Goal: Task Accomplishment & Management: Manage account settings

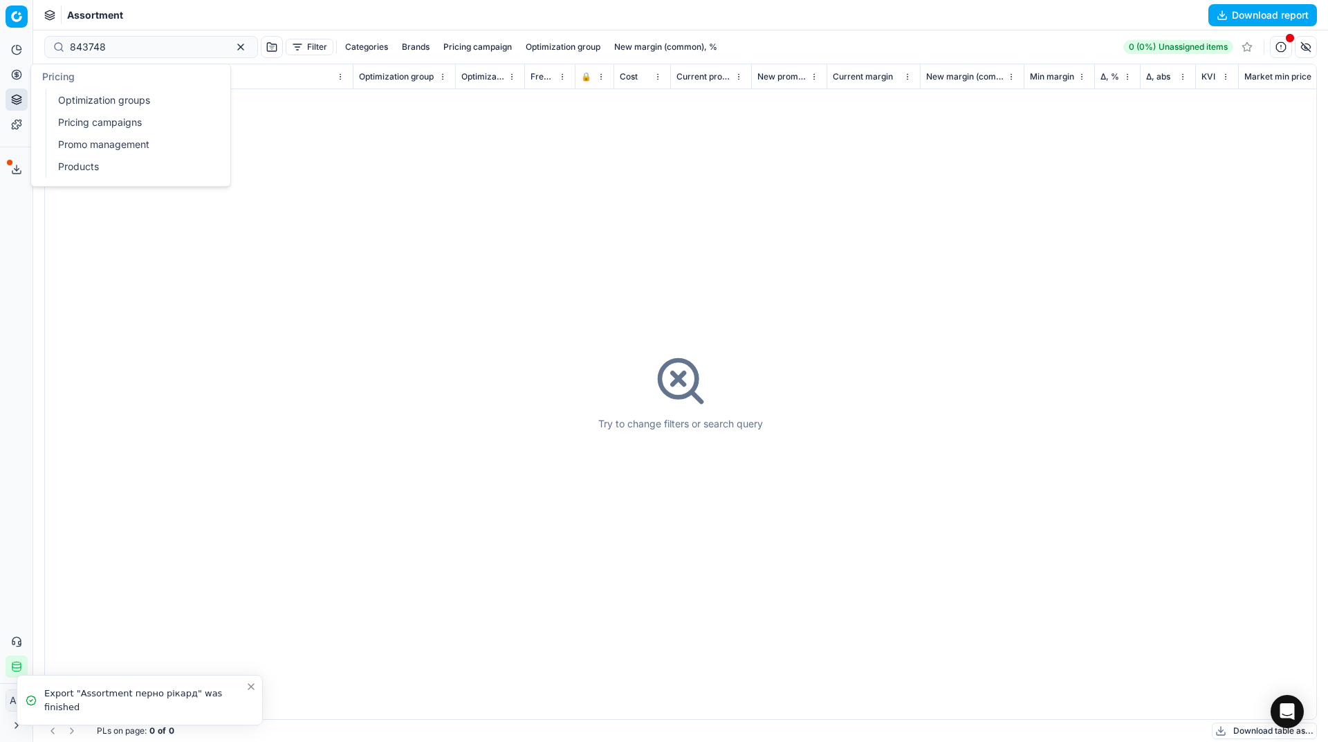
click at [18, 79] on circle at bounding box center [16, 74] width 9 height 9
click at [68, 100] on link "Optimization groups" at bounding box center [133, 100] width 161 height 19
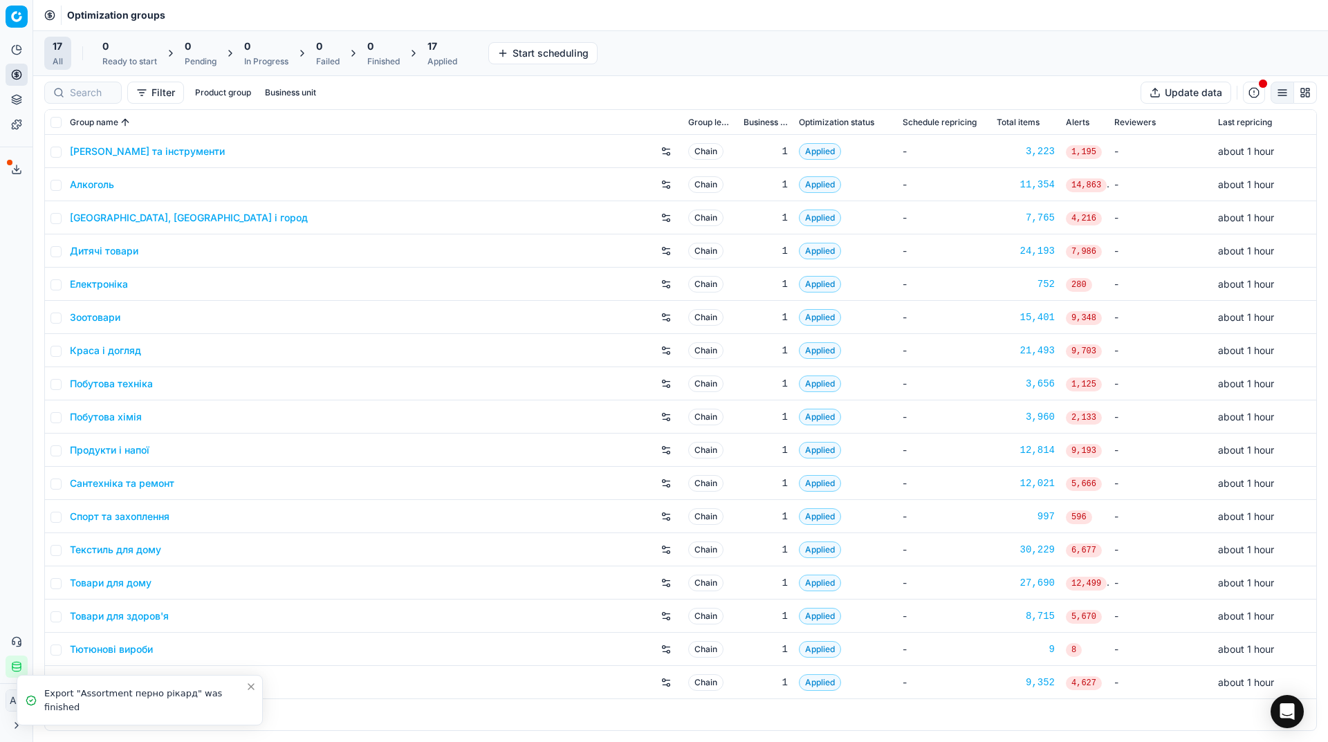
click at [23, 271] on div "Analytics Pricing Product portfolio Templates Export service 13 Contact support…" at bounding box center [16, 358] width 32 height 650
click at [123, 253] on link "Дитячі товари" at bounding box center [104, 251] width 68 height 14
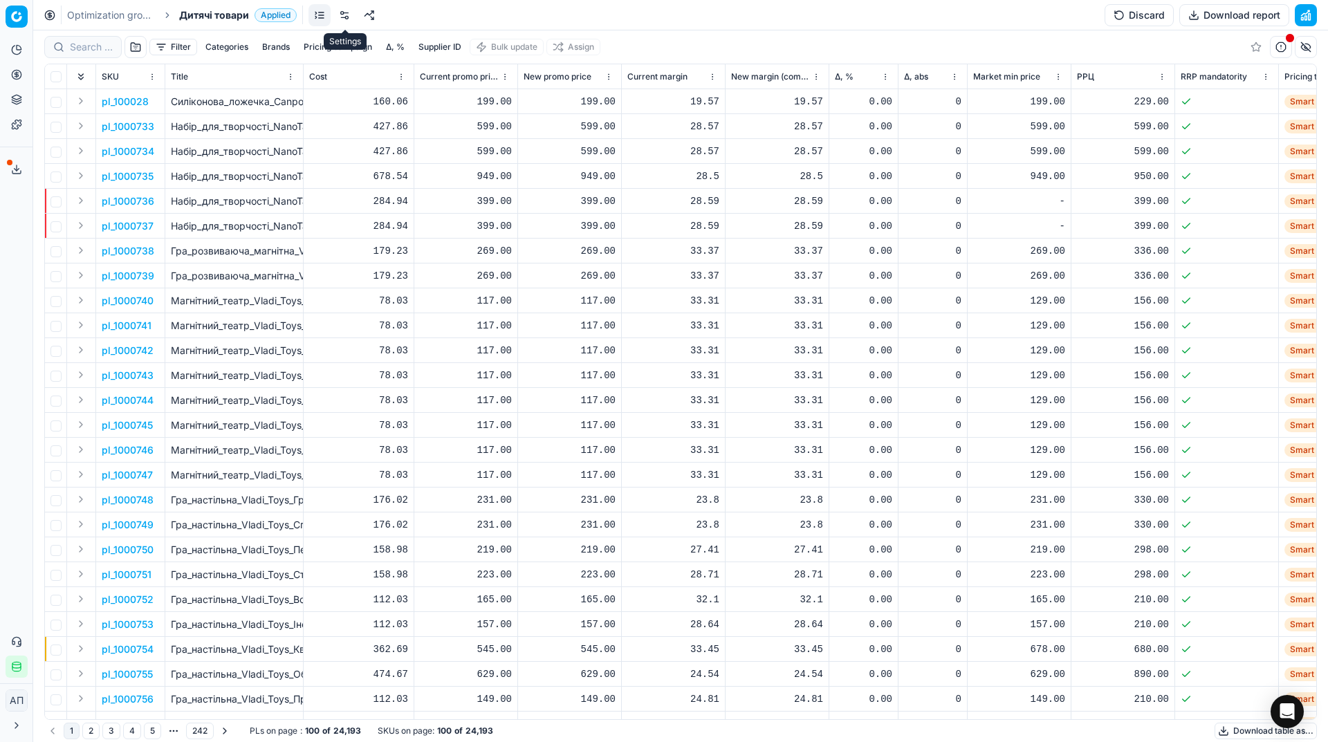
click at [348, 12] on link at bounding box center [344, 15] width 22 height 22
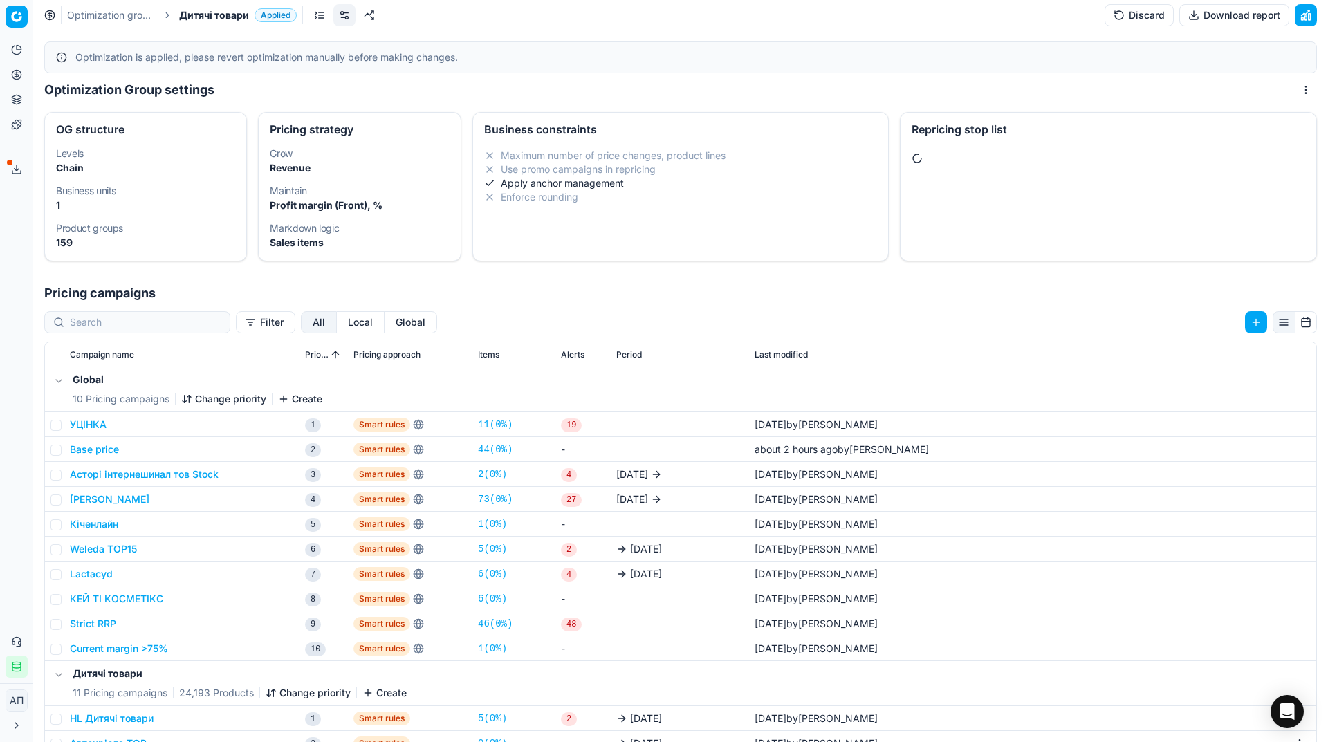
scroll to position [36, 0]
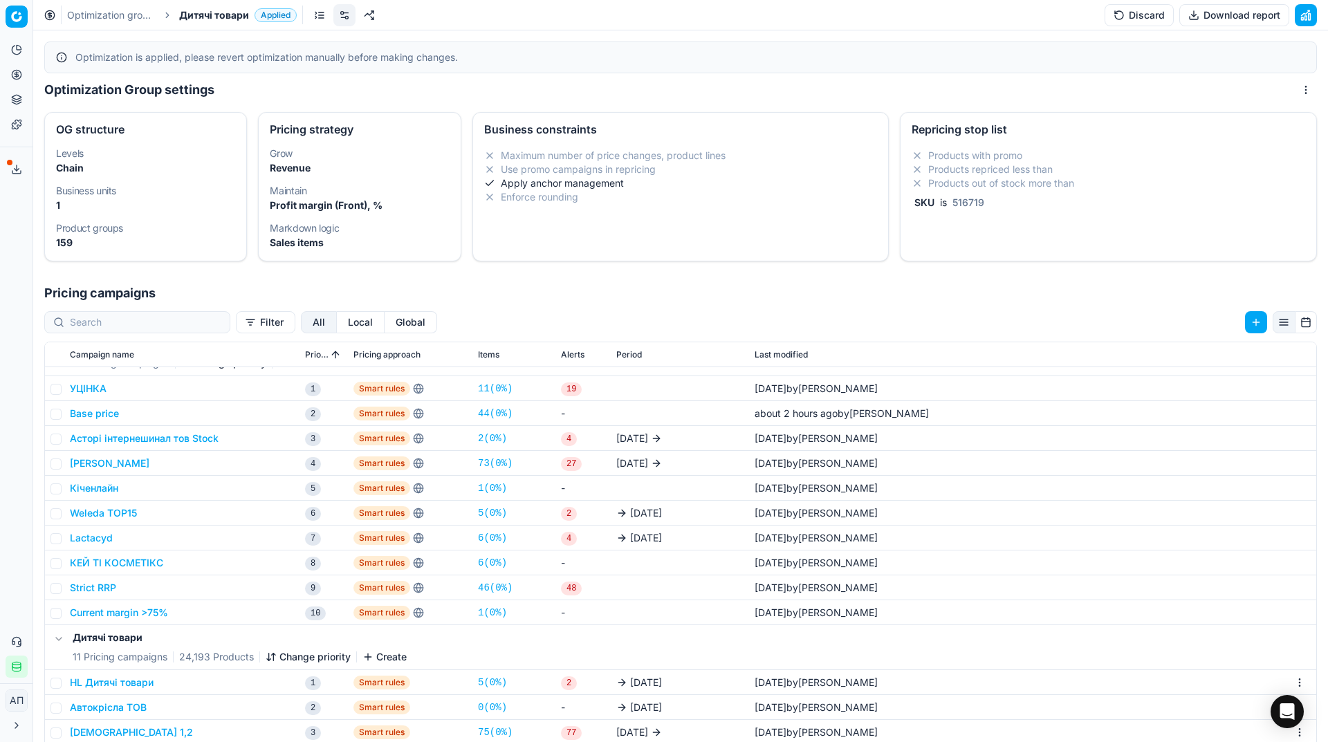
click at [114, 689] on td "HL Дитячі товари" at bounding box center [181, 682] width 235 height 25
click at [107, 682] on button "HL Дитячі товари" at bounding box center [112, 683] width 84 height 14
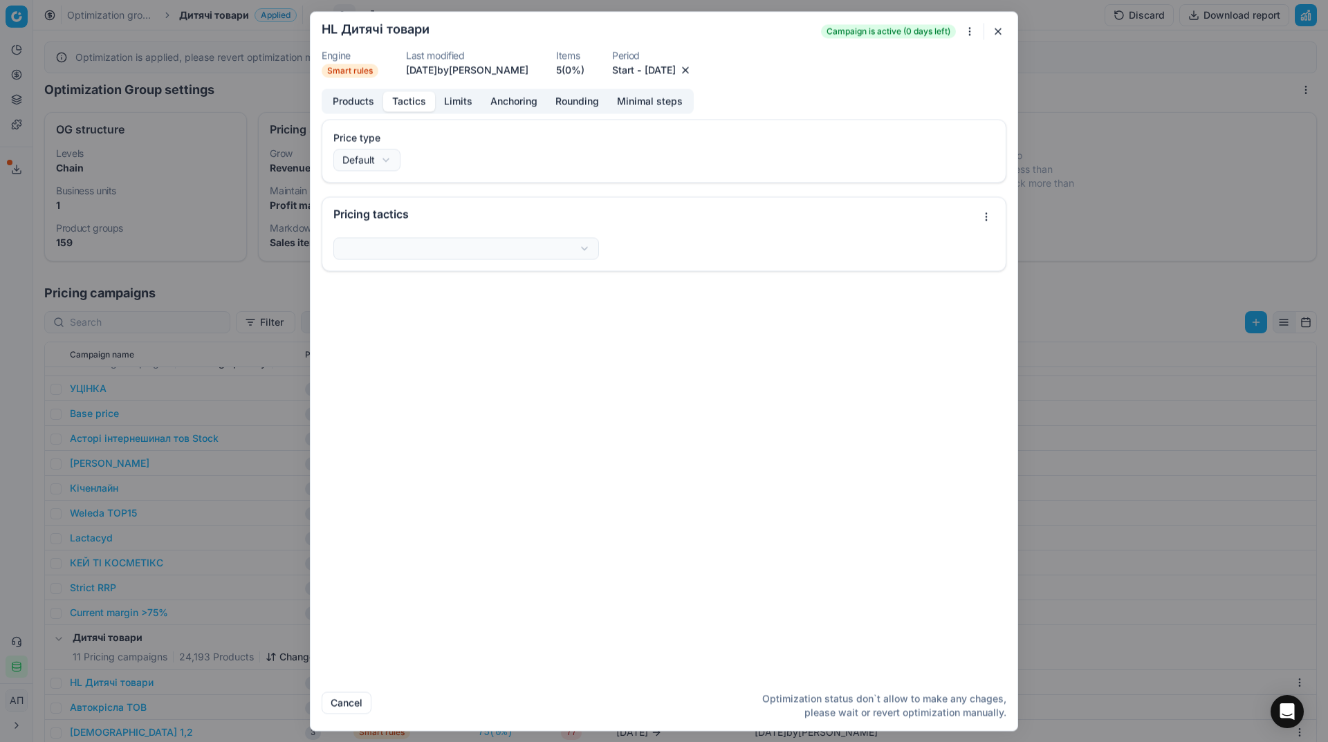
click at [402, 97] on button "Tactics" at bounding box center [409, 101] width 52 height 20
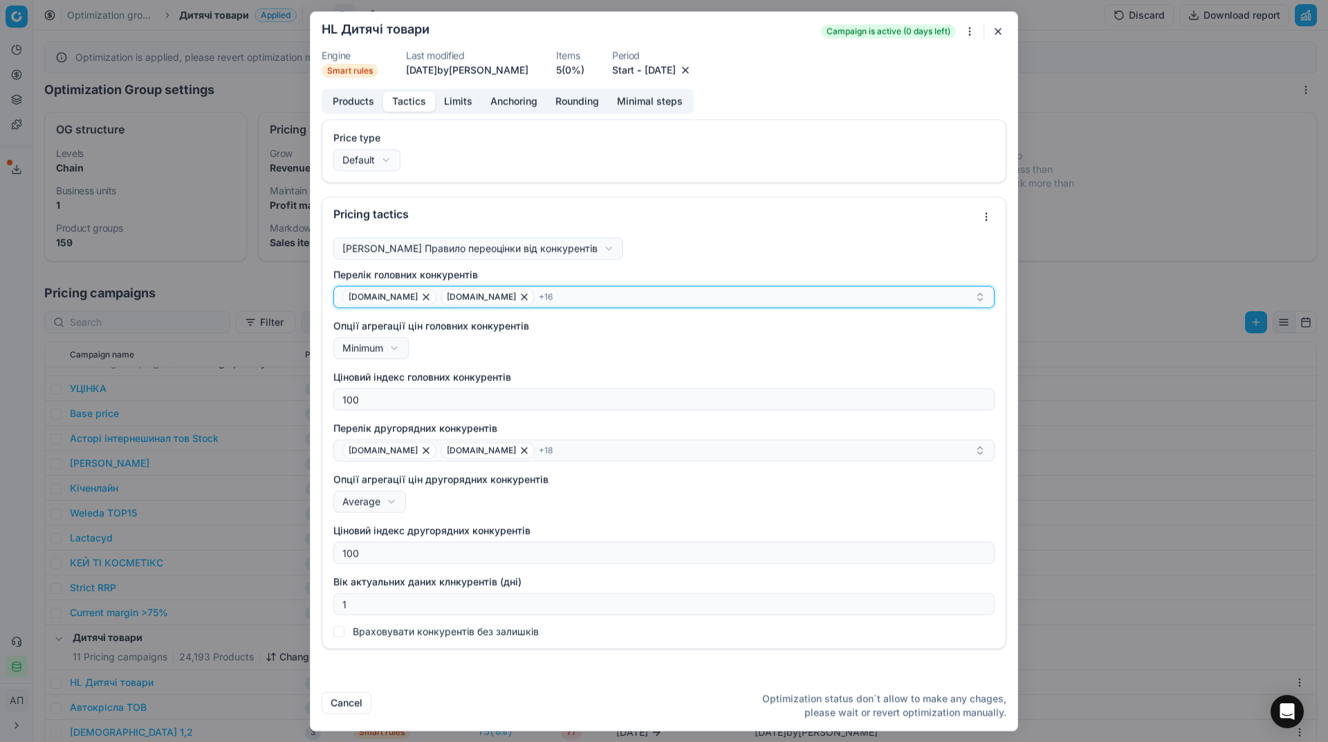
click at [633, 296] on div "[DOMAIN_NAME] [DOMAIN_NAME] + 16" at bounding box center [658, 296] width 632 height 17
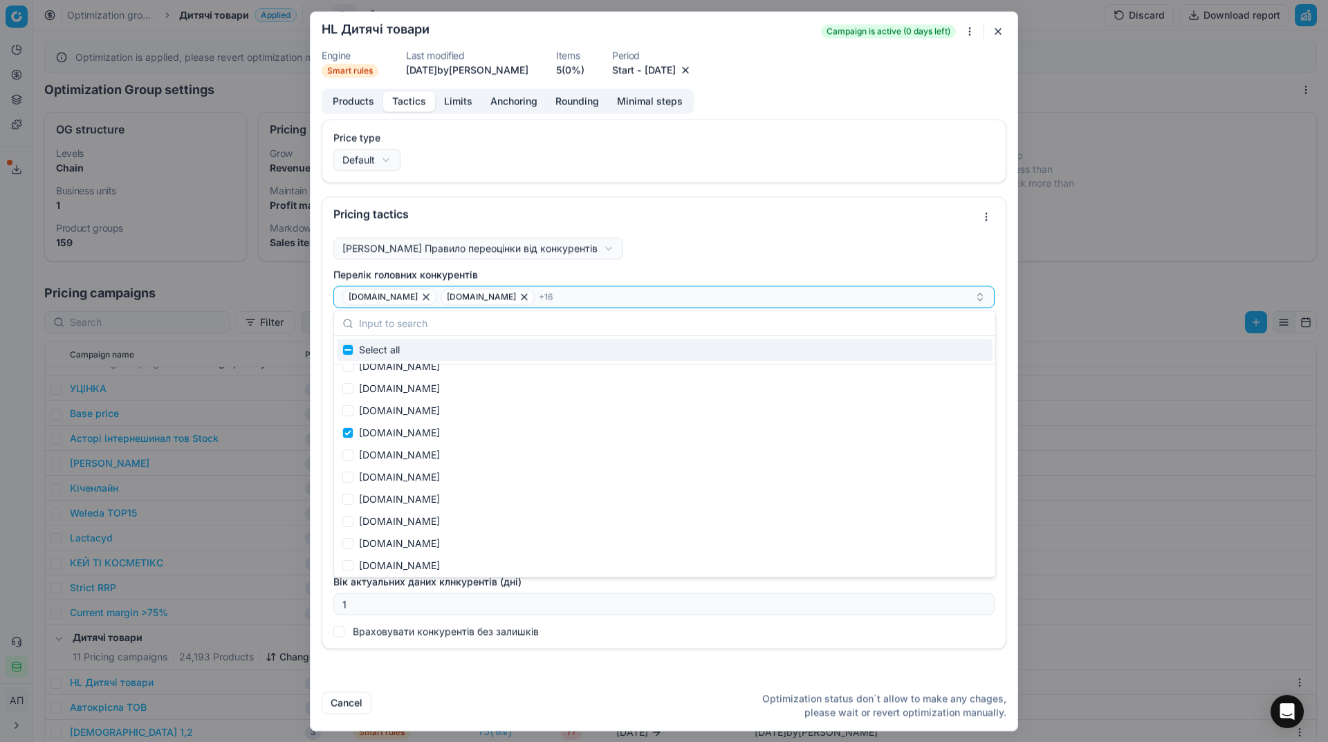
scroll to position [1274, 0]
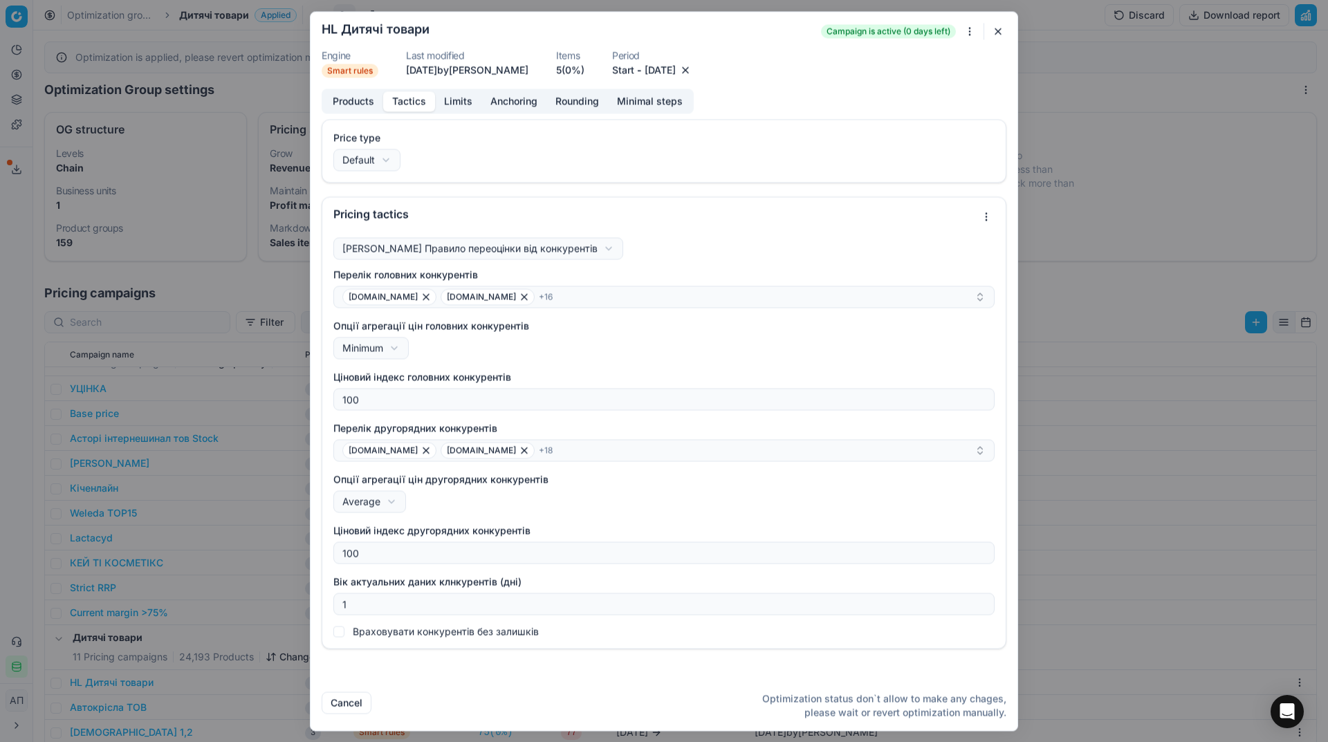
click at [999, 32] on button "button" at bounding box center [998, 31] width 17 height 17
